Goal: Information Seeking & Learning: Learn about a topic

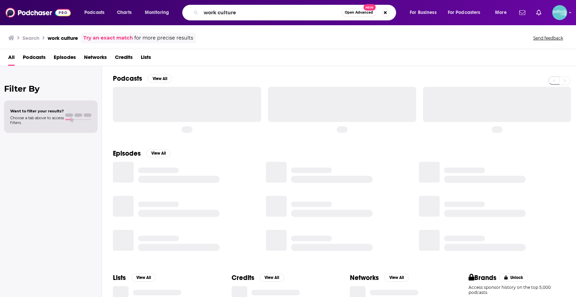
click at [271, 14] on input "work culture" at bounding box center [271, 12] width 141 height 11
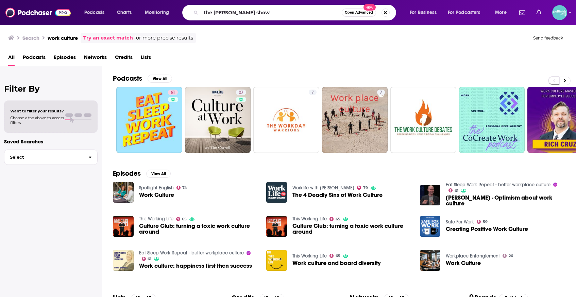
type input "the [PERSON_NAME] show"
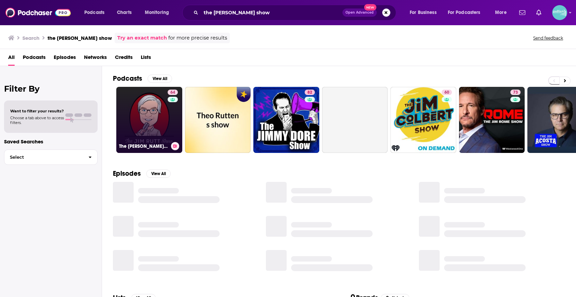
click at [166, 114] on link "64 The [PERSON_NAME] Show" at bounding box center [149, 120] width 66 height 66
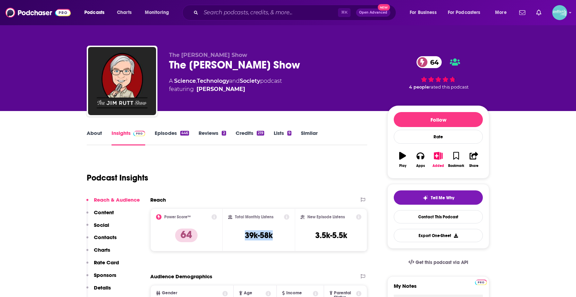
click at [236, 236] on div "Total Monthly Listens 39k-58k" at bounding box center [259, 229] width 62 height 31
copy h3 "39k-58k"
click at [95, 135] on link "About" at bounding box center [94, 138] width 15 height 16
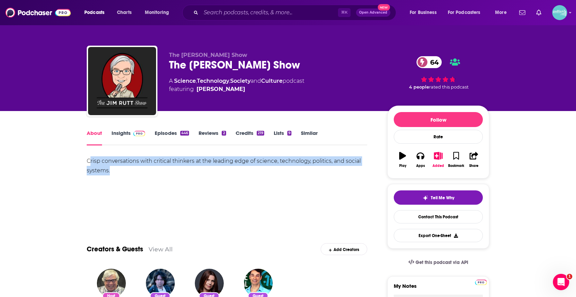
drag, startPoint x: 130, startPoint y: 177, endPoint x: 88, endPoint y: 162, distance: 44.9
click at [88, 162] on div "Crisp conversations with critical thinkers at the leading edge of science, tech…" at bounding box center [227, 180] width 281 height 48
copy div "Crisp conversations with critical thinkers at the leading edge of science, tech…"
click at [124, 135] on link "Insights" at bounding box center [129, 138] width 34 height 16
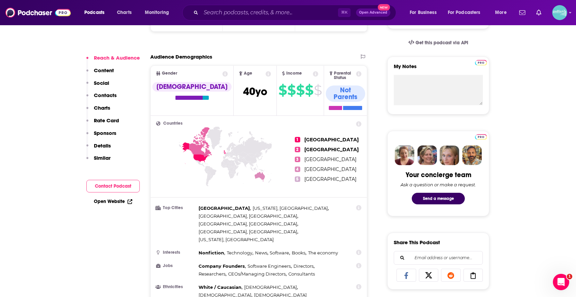
scroll to position [283, 0]
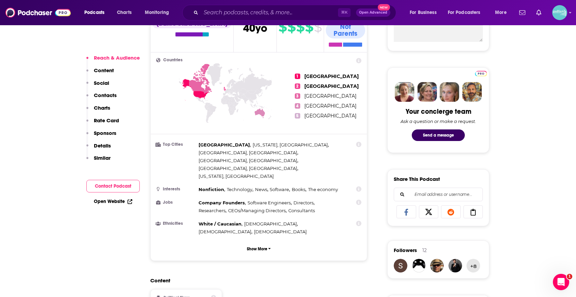
click at [109, 200] on link "Open Website" at bounding box center [113, 201] width 38 height 6
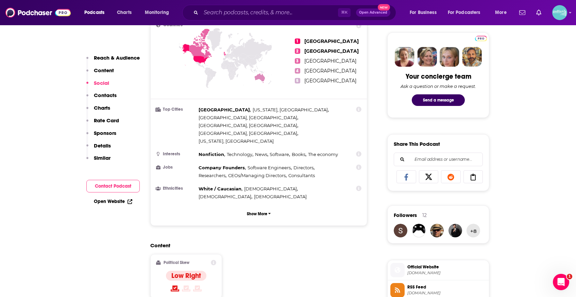
scroll to position [558, 0]
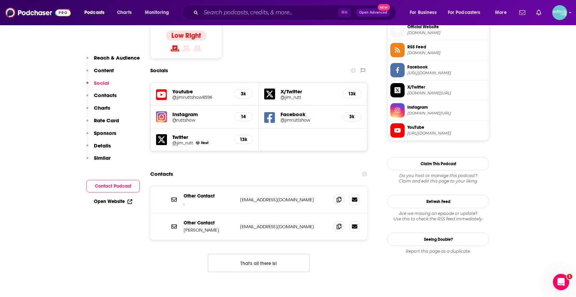
click at [272, 88] on icon at bounding box center [269, 93] width 11 height 11
